Goal: Task Accomplishment & Management: Use online tool/utility

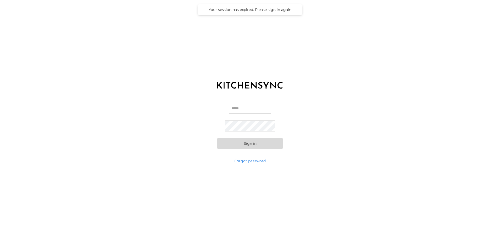
click at [259, 110] on input "Email" at bounding box center [250, 108] width 42 height 11
type input "**********"
click at [261, 147] on button "Sign in" at bounding box center [249, 144] width 65 height 10
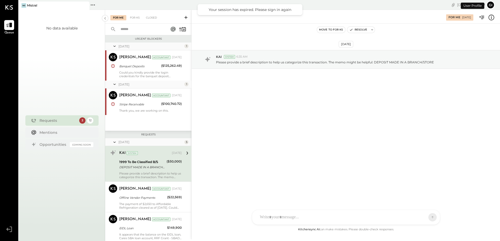
scroll to position [26, 0]
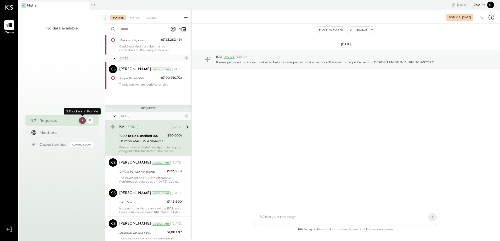
click at [82, 119] on div "2" at bounding box center [82, 120] width 7 height 7
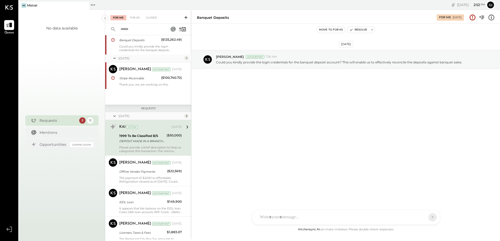
click at [152, 135] on div "1999 To Be Classified B/S" at bounding box center [142, 136] width 46 height 5
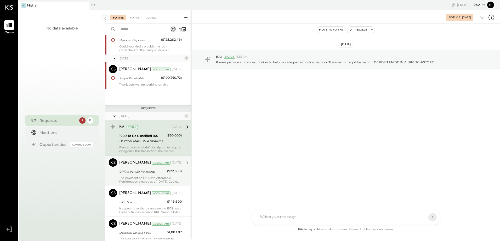
click at [159, 172] on div "Offline Vendor Payments" at bounding box center [142, 171] width 46 height 5
